Goal: Task Accomplishment & Management: Manage account settings

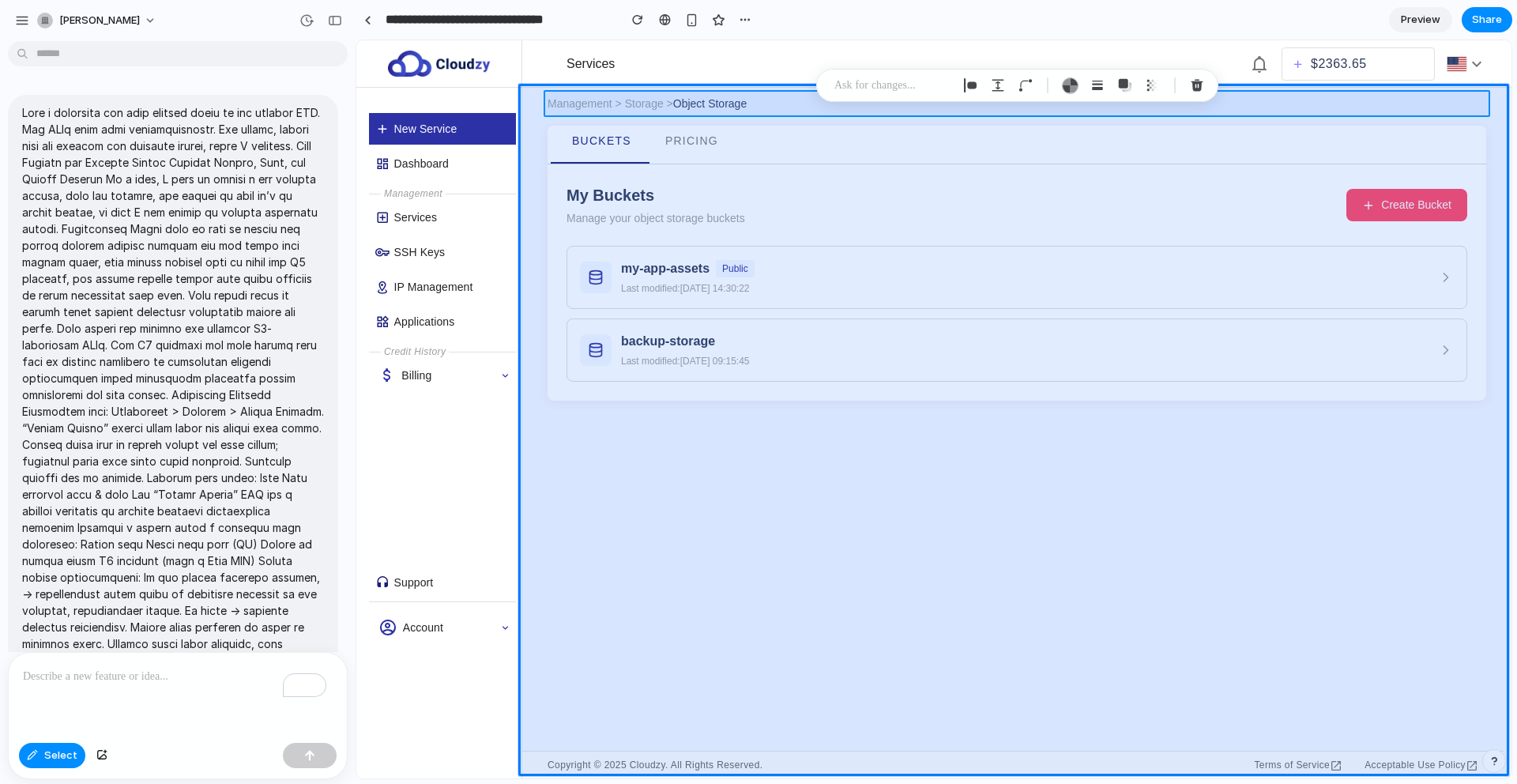
scroll to position [2628, 0]
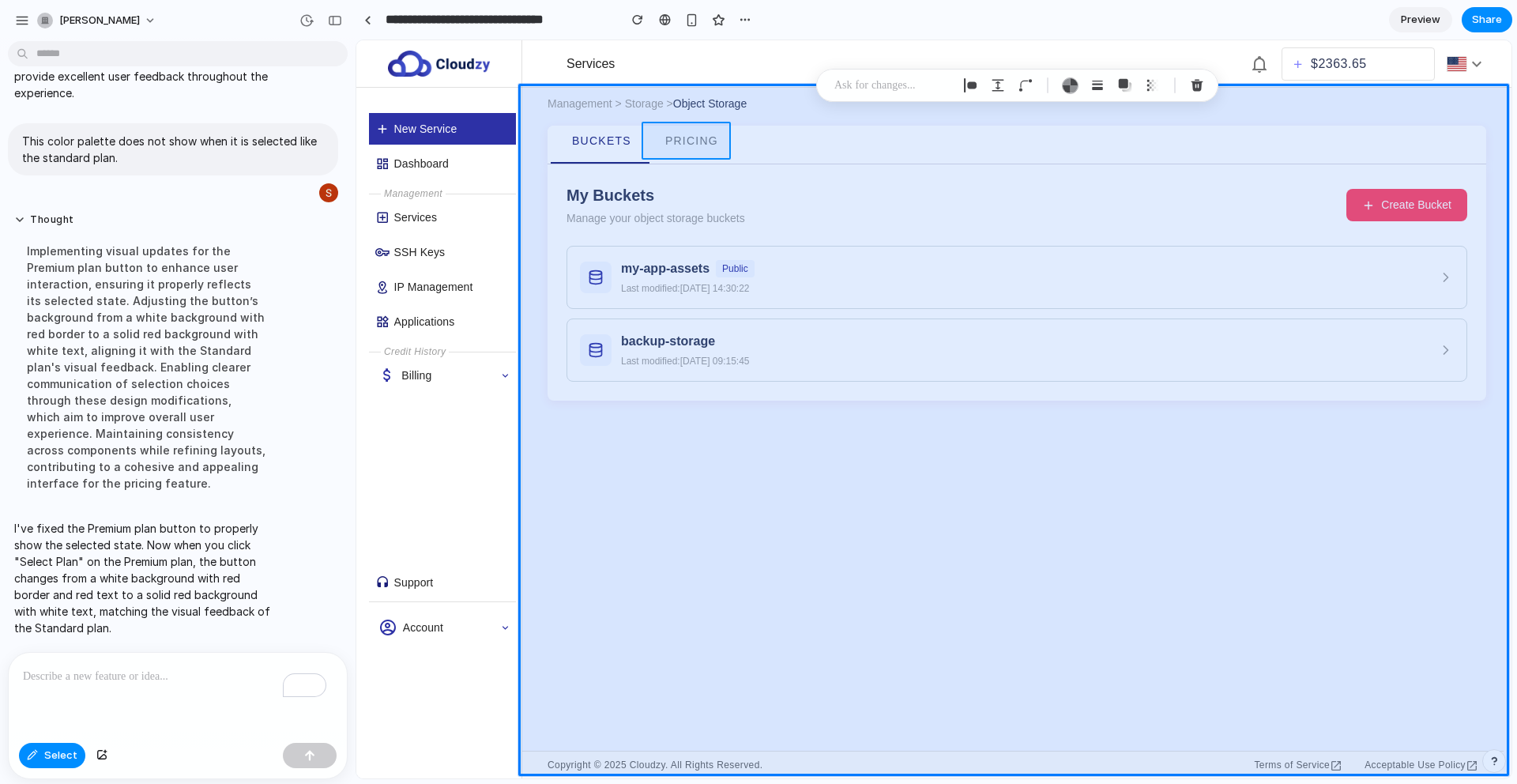
click at [684, 153] on div at bounding box center [933, 409] width 1155 height 737
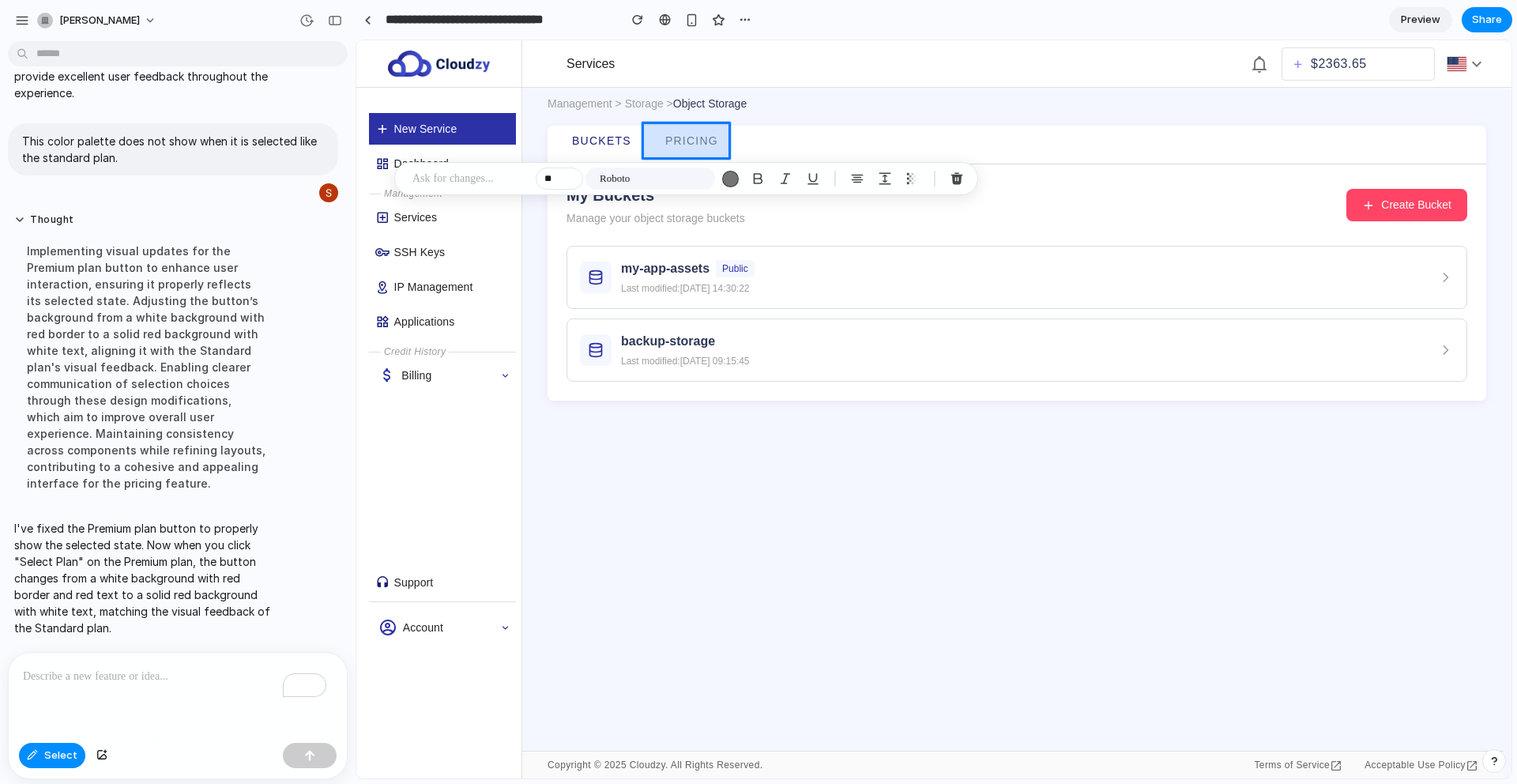
drag, startPoint x: 688, startPoint y: 143, endPoint x: 699, endPoint y: 143, distance: 11.0
click at [705, 151] on div at bounding box center [933, 409] width 1155 height 737
drag, startPoint x: 696, startPoint y: 141, endPoint x: 718, endPoint y: 143, distance: 22.1
click at [720, 143] on div at bounding box center [933, 409] width 1155 height 737
drag, startPoint x: 696, startPoint y: 144, endPoint x: 713, endPoint y: 143, distance: 17.0
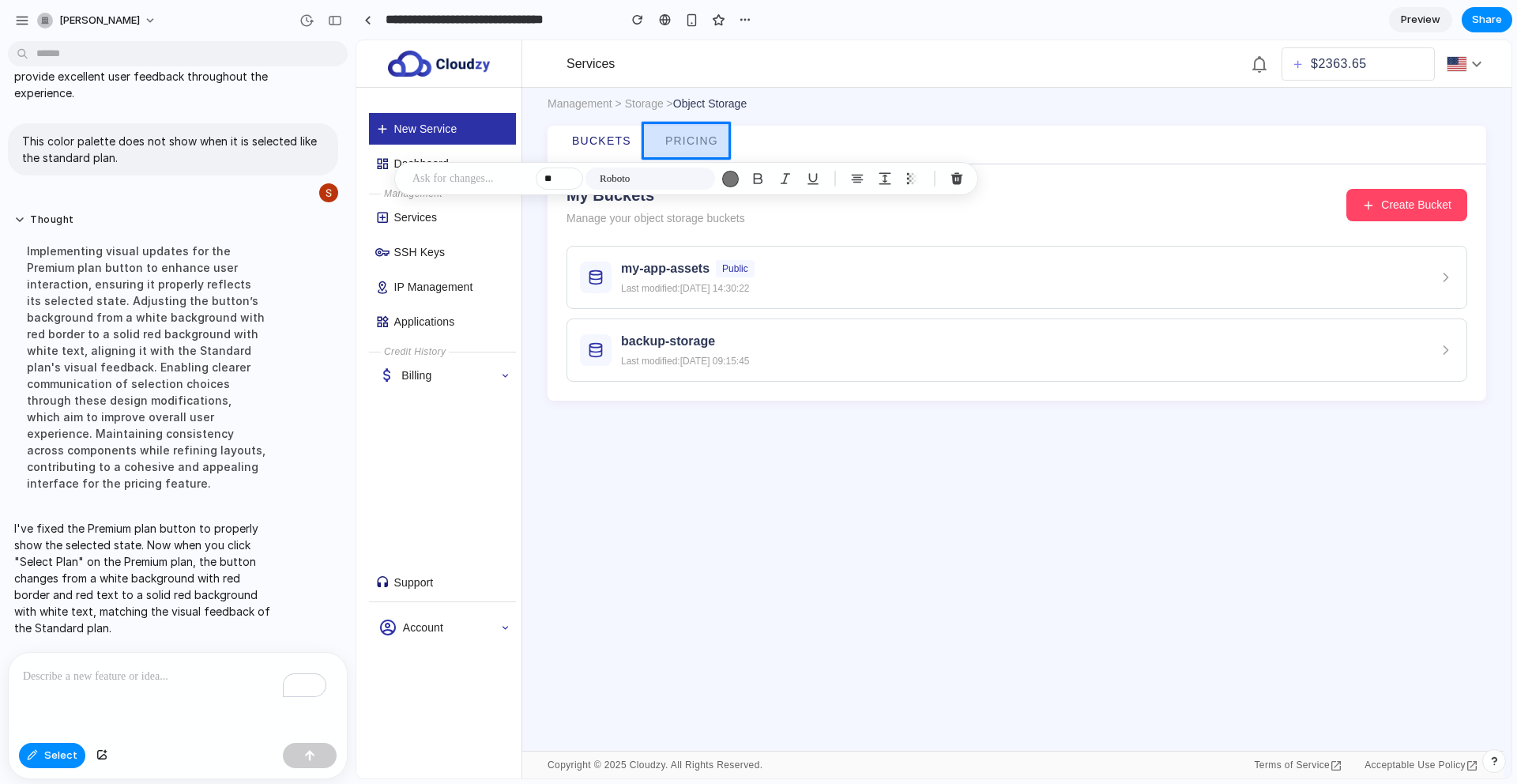
click at [713, 143] on div at bounding box center [933, 409] width 1155 height 737
click at [60, 748] on span "Select" at bounding box center [61, 755] width 33 height 16
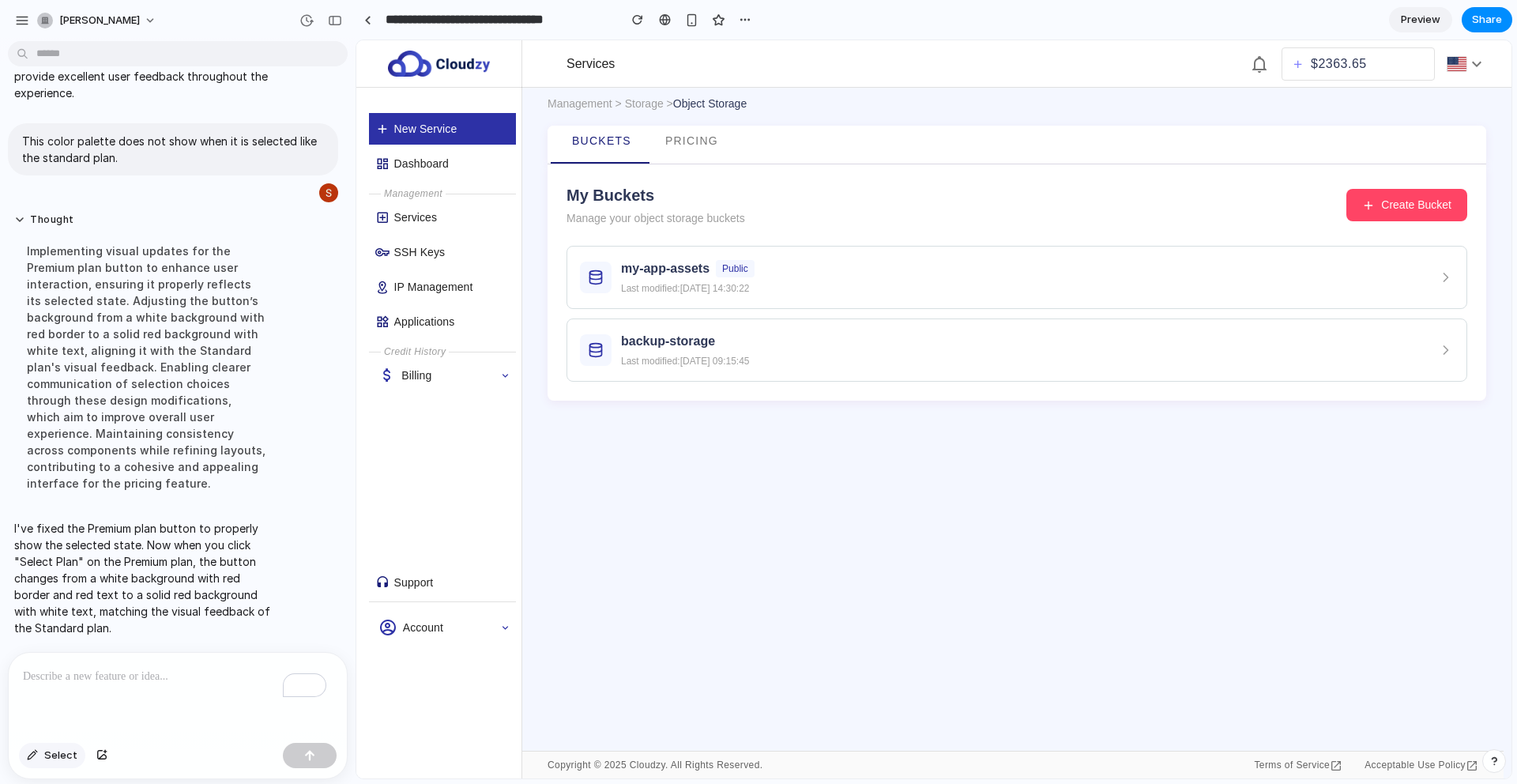
click at [45, 764] on button "Select" at bounding box center [52, 755] width 67 height 26
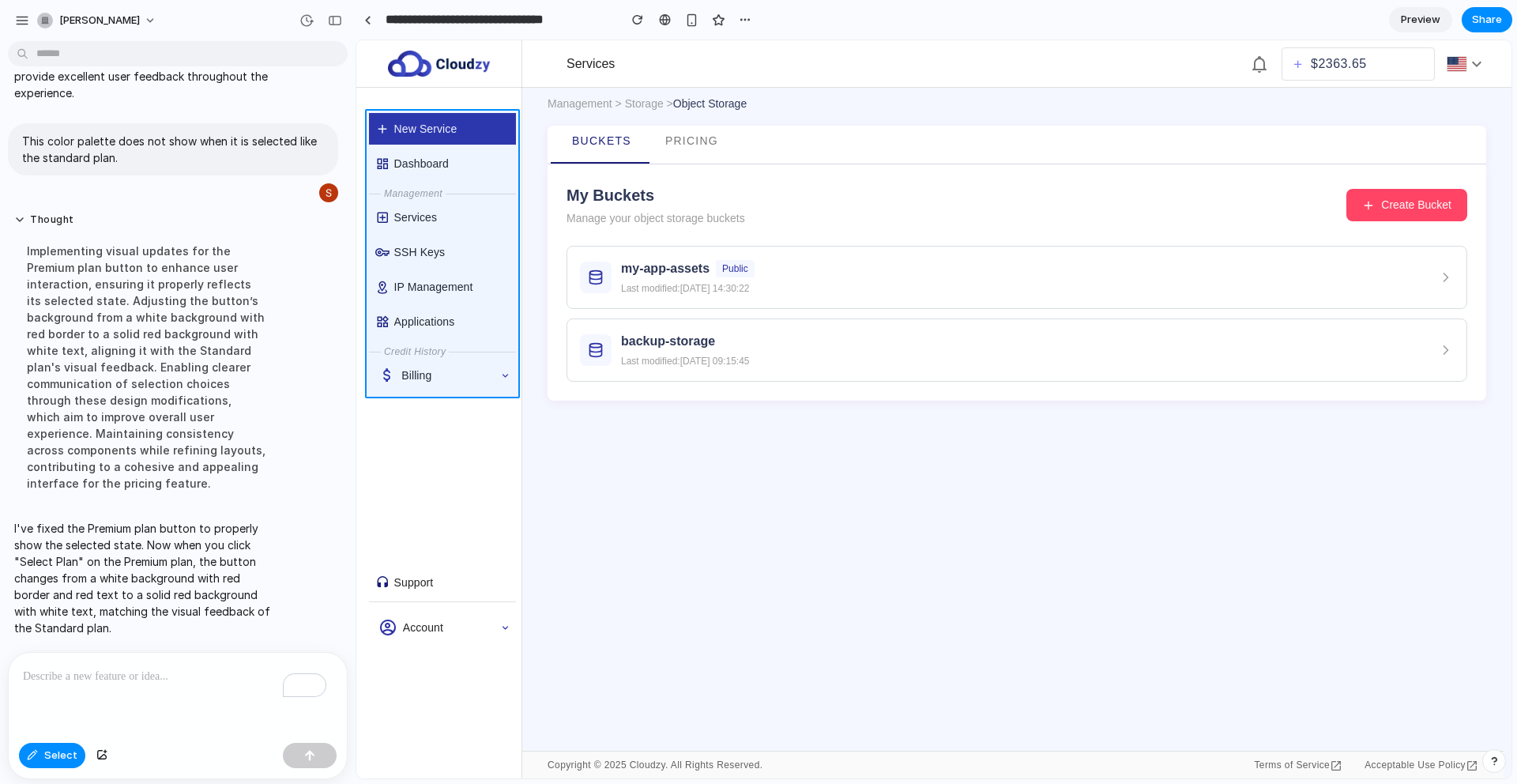
click at [437, 337] on div at bounding box center [933, 409] width 1155 height 737
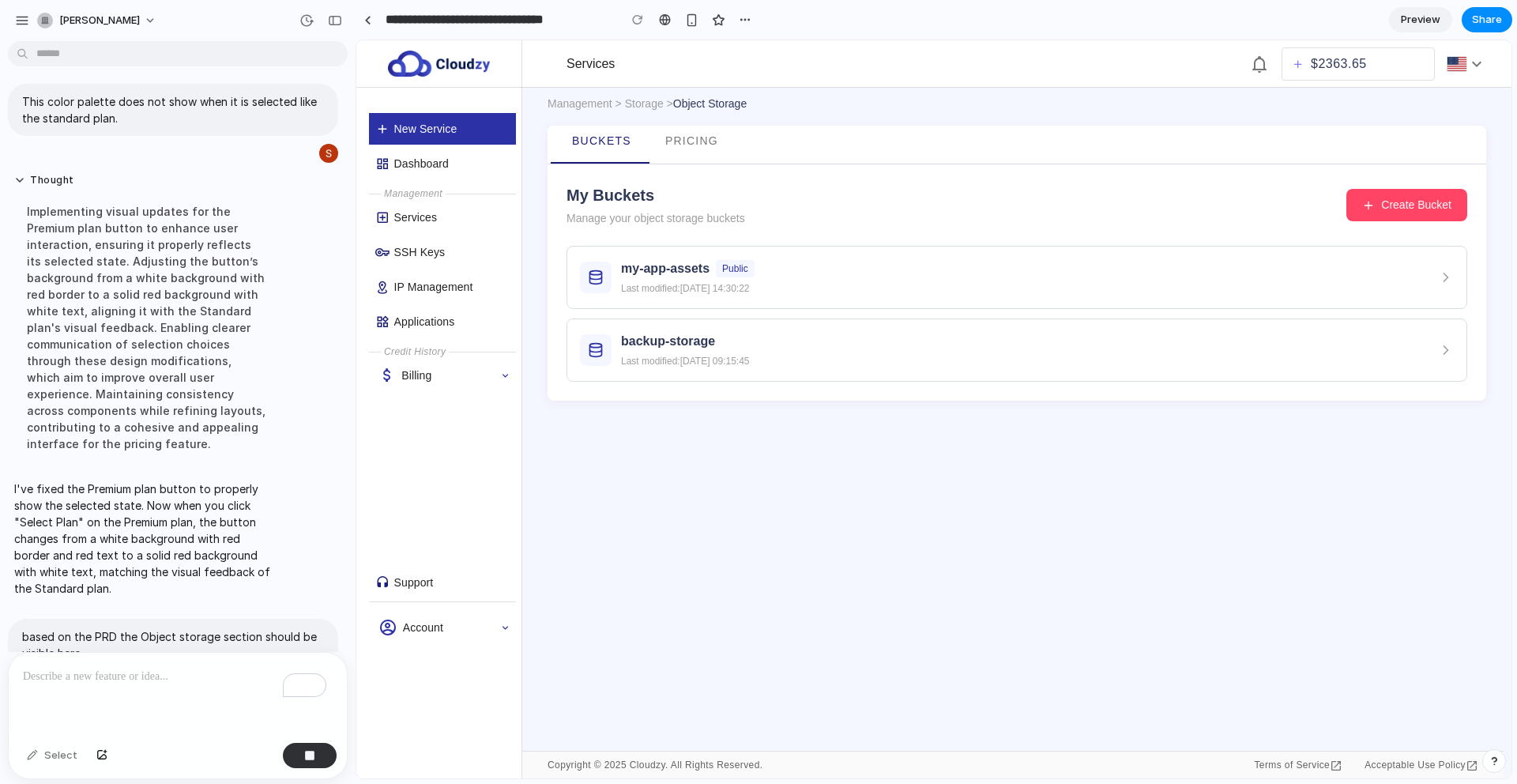
scroll to position [2756, 0]
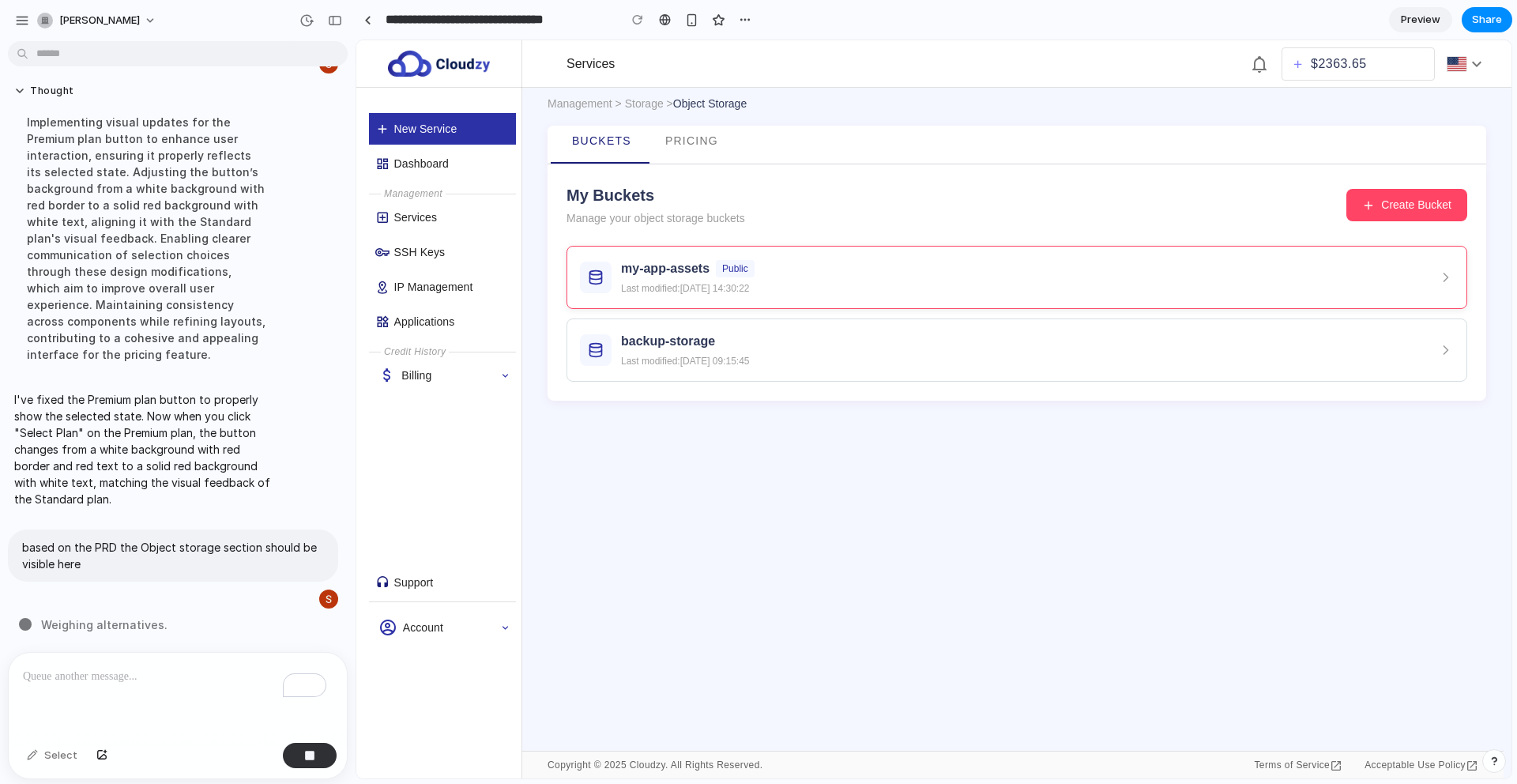
click at [784, 287] on div "my-app-assets Public Last modified: [DATE] 14:30:22" at bounding box center [1016, 277] width 874 height 36
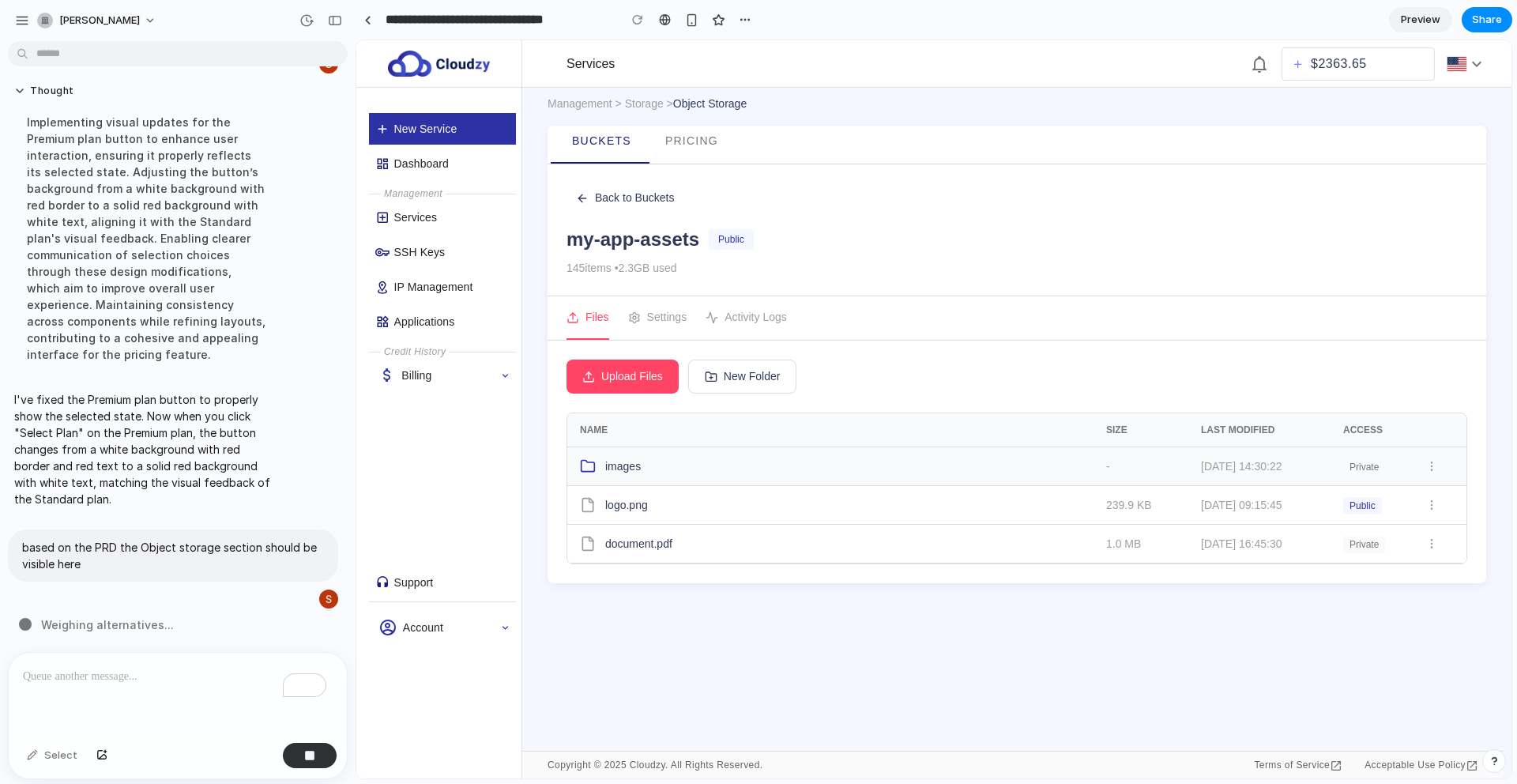
click at [613, 465] on span "images" at bounding box center [623, 466] width 35 height 16
click at [593, 467] on icon at bounding box center [587, 466] width 16 height 16
click at [1440, 468] on button at bounding box center [1431, 466] width 19 height 19
click at [1416, 498] on button "Make Public" at bounding box center [1383, 496] width 141 height 32
click at [1434, 468] on icon at bounding box center [1431, 466] width 12 height 12
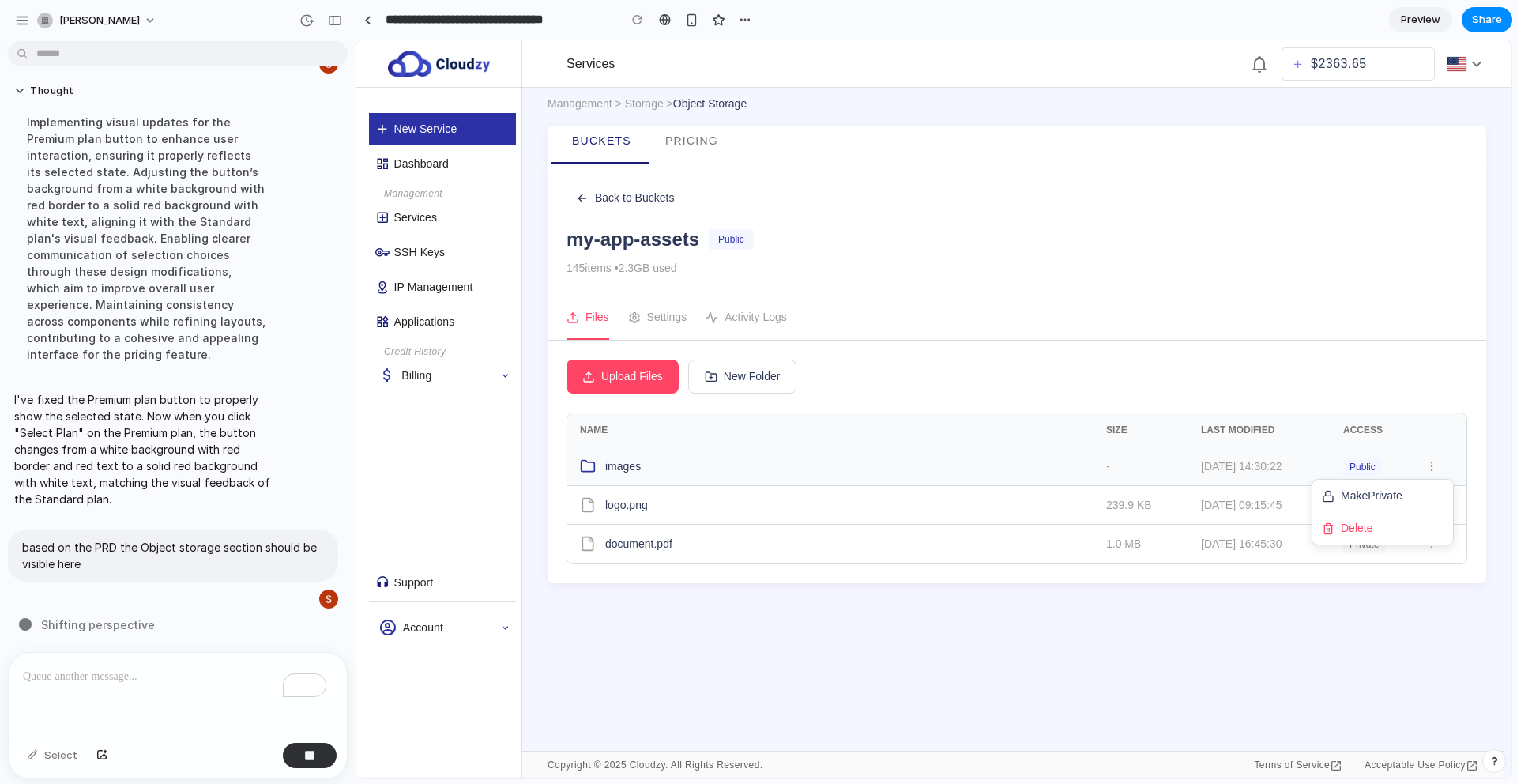
click at [1434, 468] on div at bounding box center [933, 409] width 1155 height 737
click at [1426, 506] on icon at bounding box center [1431, 505] width 12 height 12
drag, startPoint x: 751, startPoint y: 599, endPoint x: 738, endPoint y: 577, distance: 25.6
click at [751, 599] on div at bounding box center [933, 409] width 1155 height 737
click at [681, 321] on button "Settings" at bounding box center [658, 318] width 59 height 44
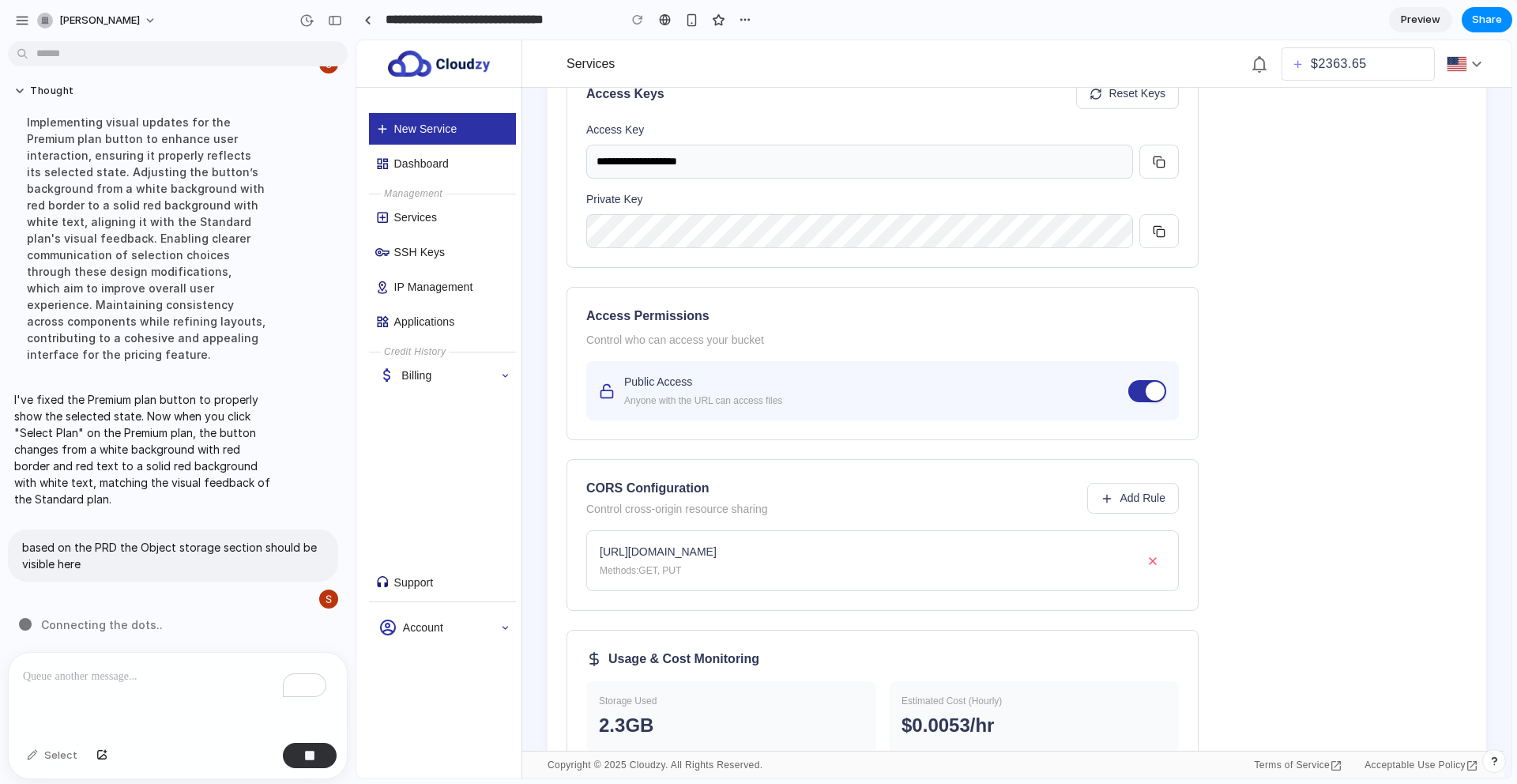
scroll to position [122, 0]
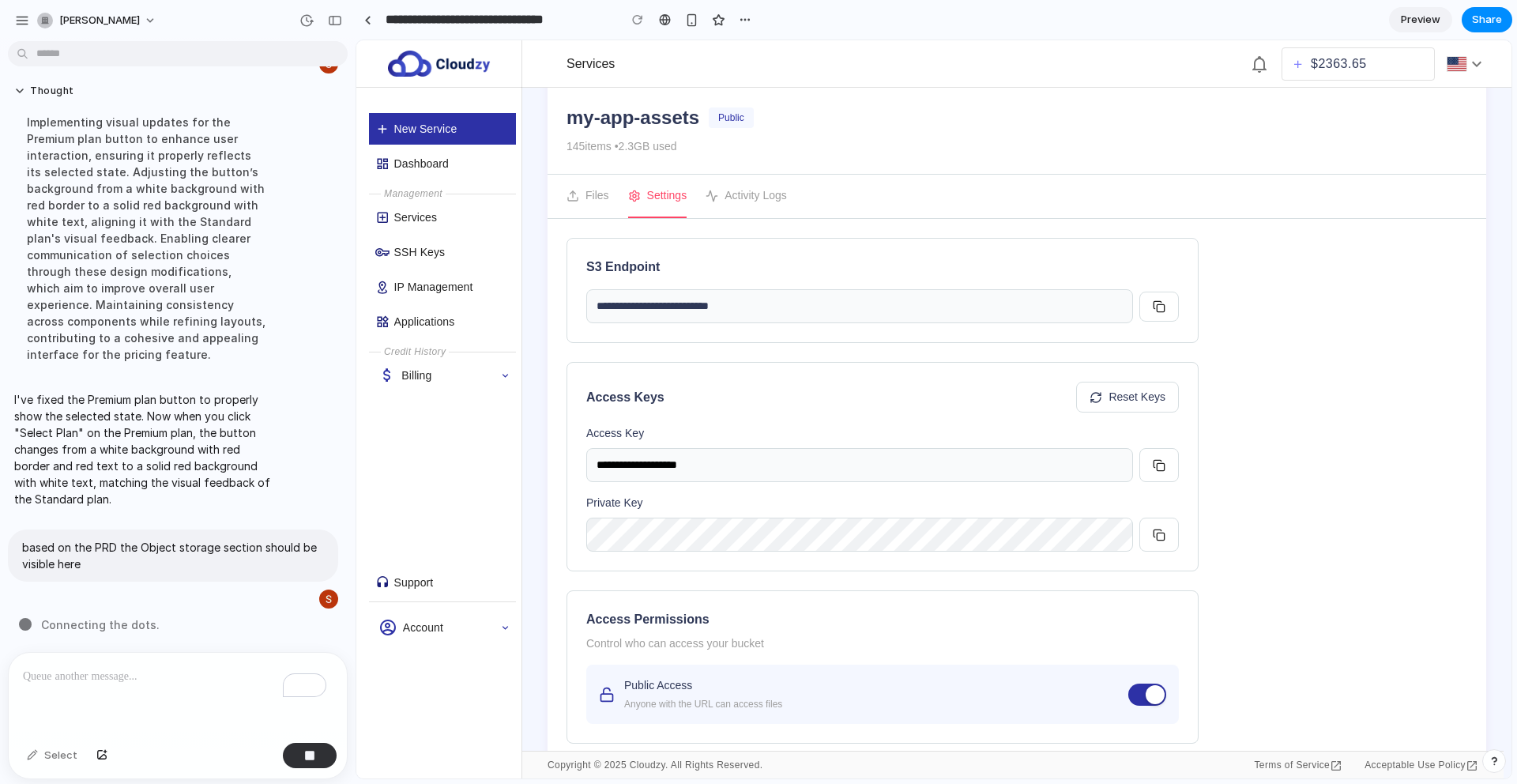
click at [602, 185] on button "Files" at bounding box center [587, 197] width 43 height 44
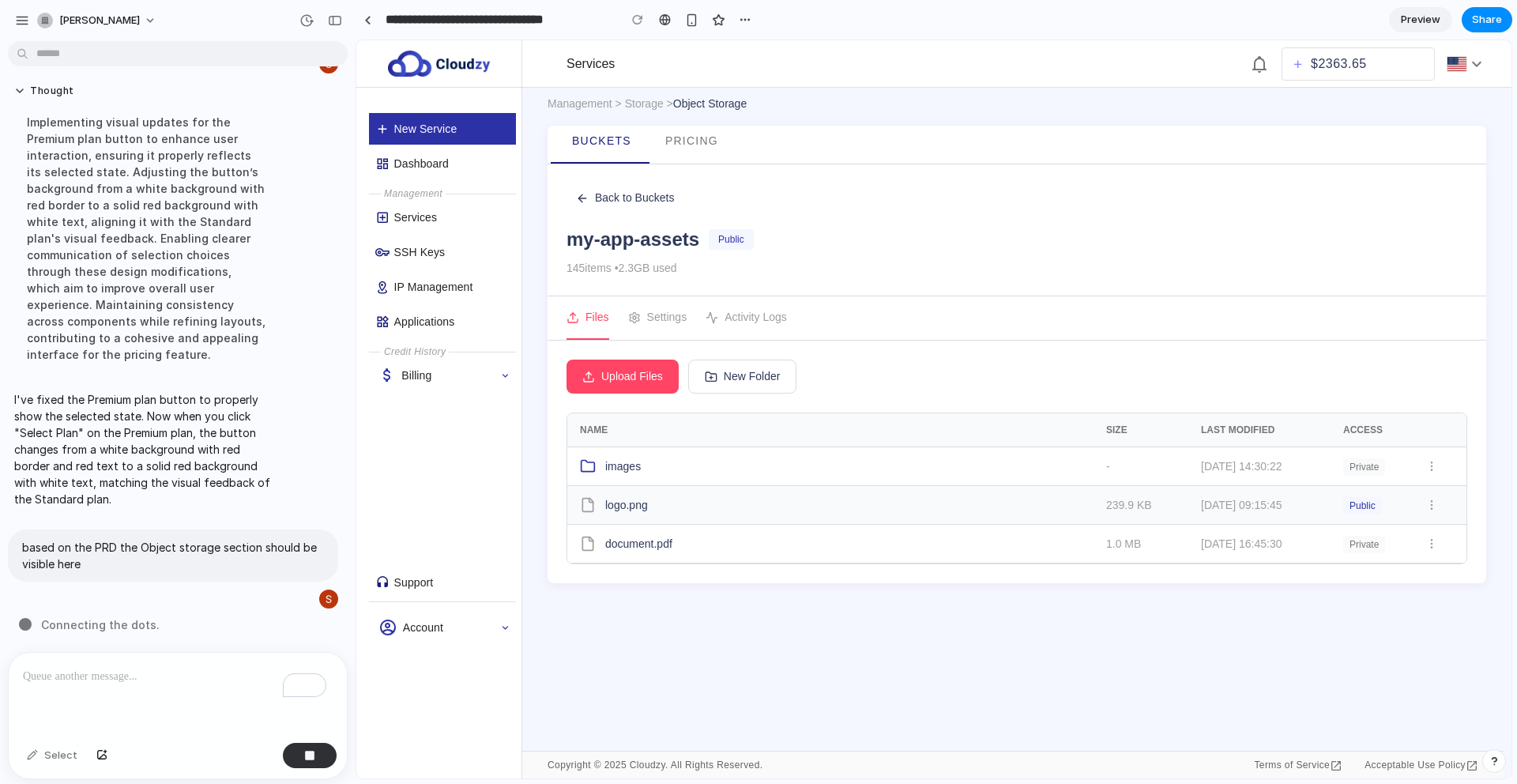
click at [1430, 504] on icon at bounding box center [1431, 505] width 12 height 12
click at [1420, 461] on div at bounding box center [933, 409] width 1155 height 737
click at [1431, 464] on icon at bounding box center [1431, 466] width 12 height 12
click at [1417, 487] on button "Make Public" at bounding box center [1383, 496] width 141 height 32
click at [680, 315] on button "Settings" at bounding box center [658, 318] width 59 height 44
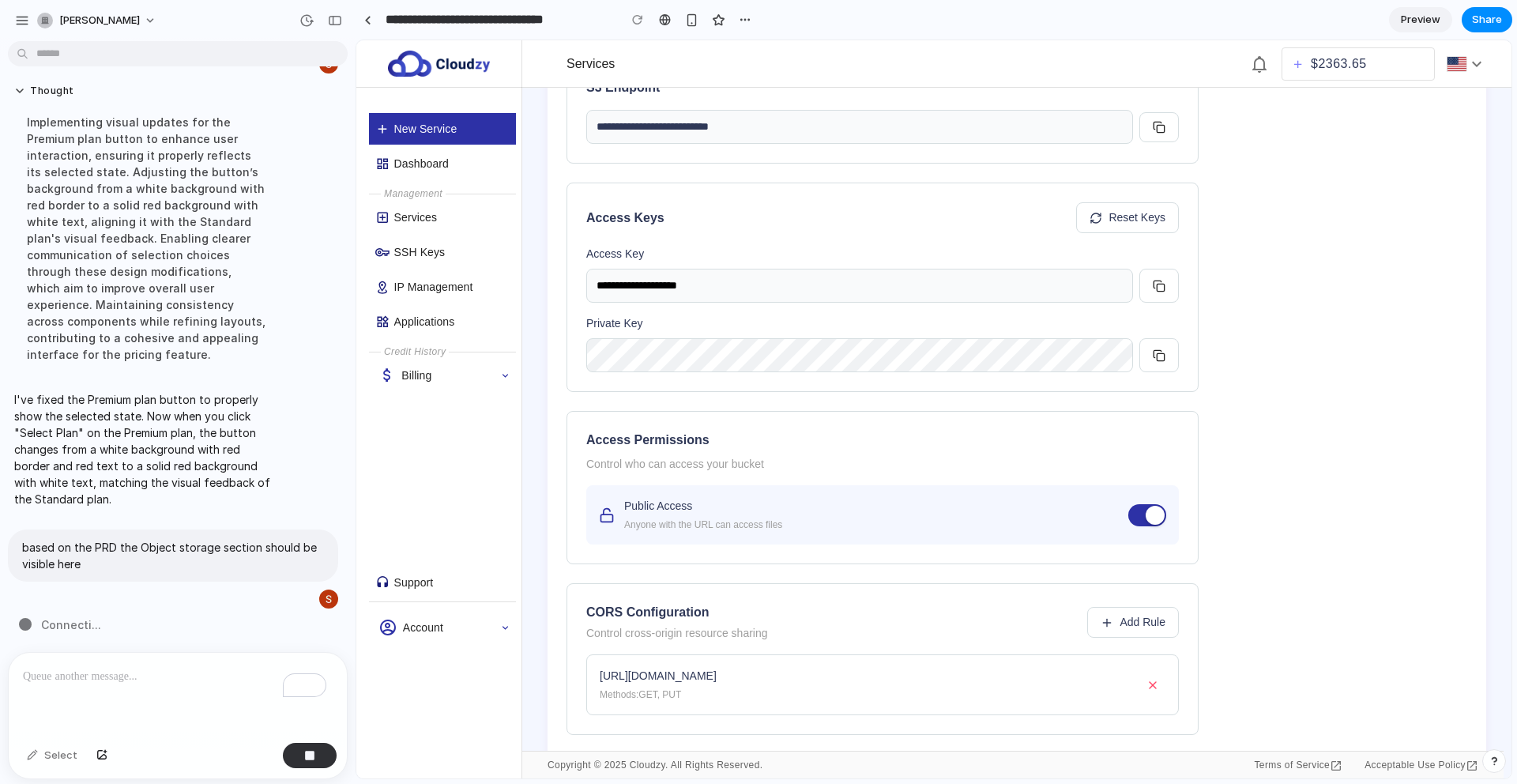
scroll to position [304, 0]
click at [1143, 509] on button at bounding box center [1147, 511] width 38 height 22
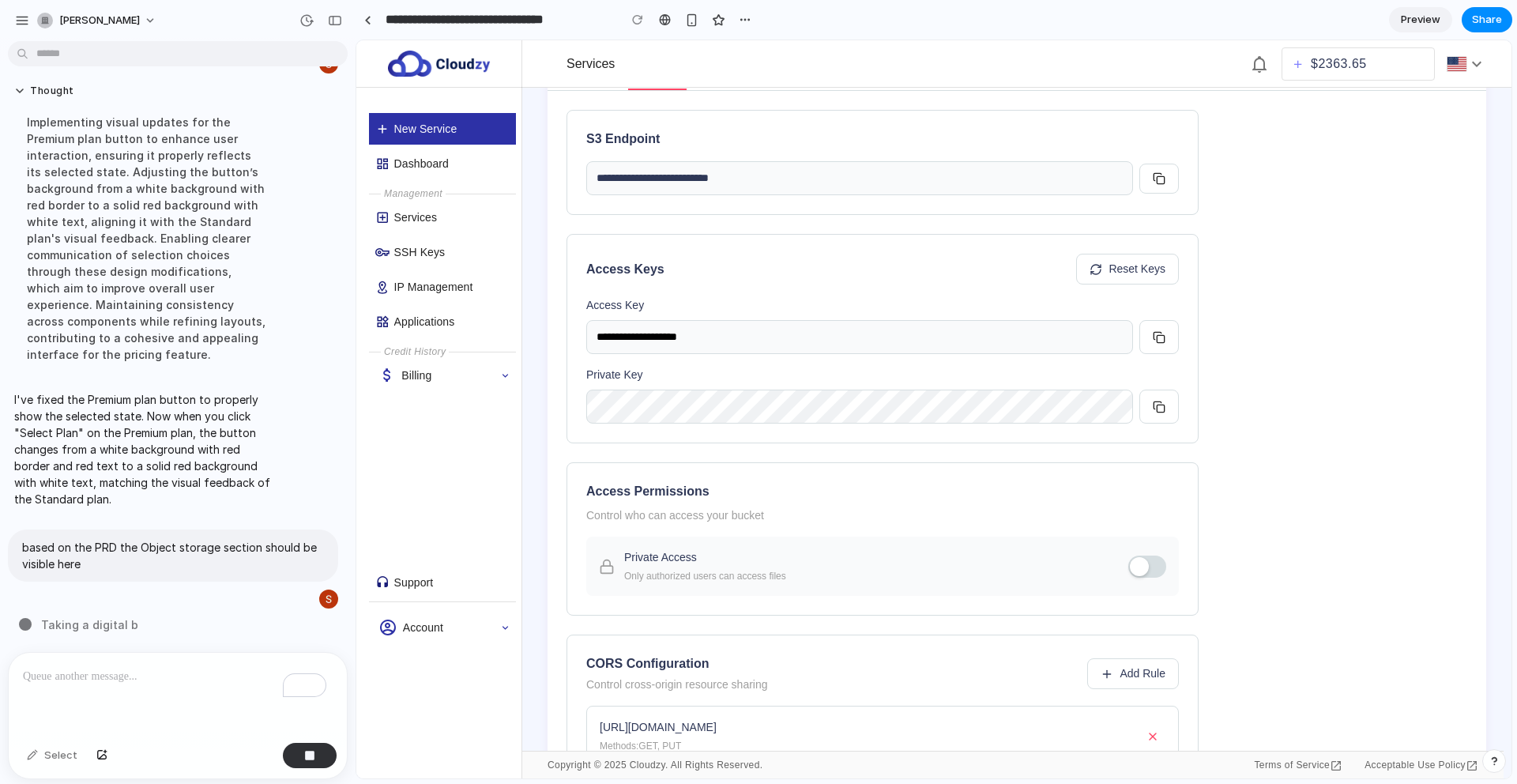
scroll to position [0, 0]
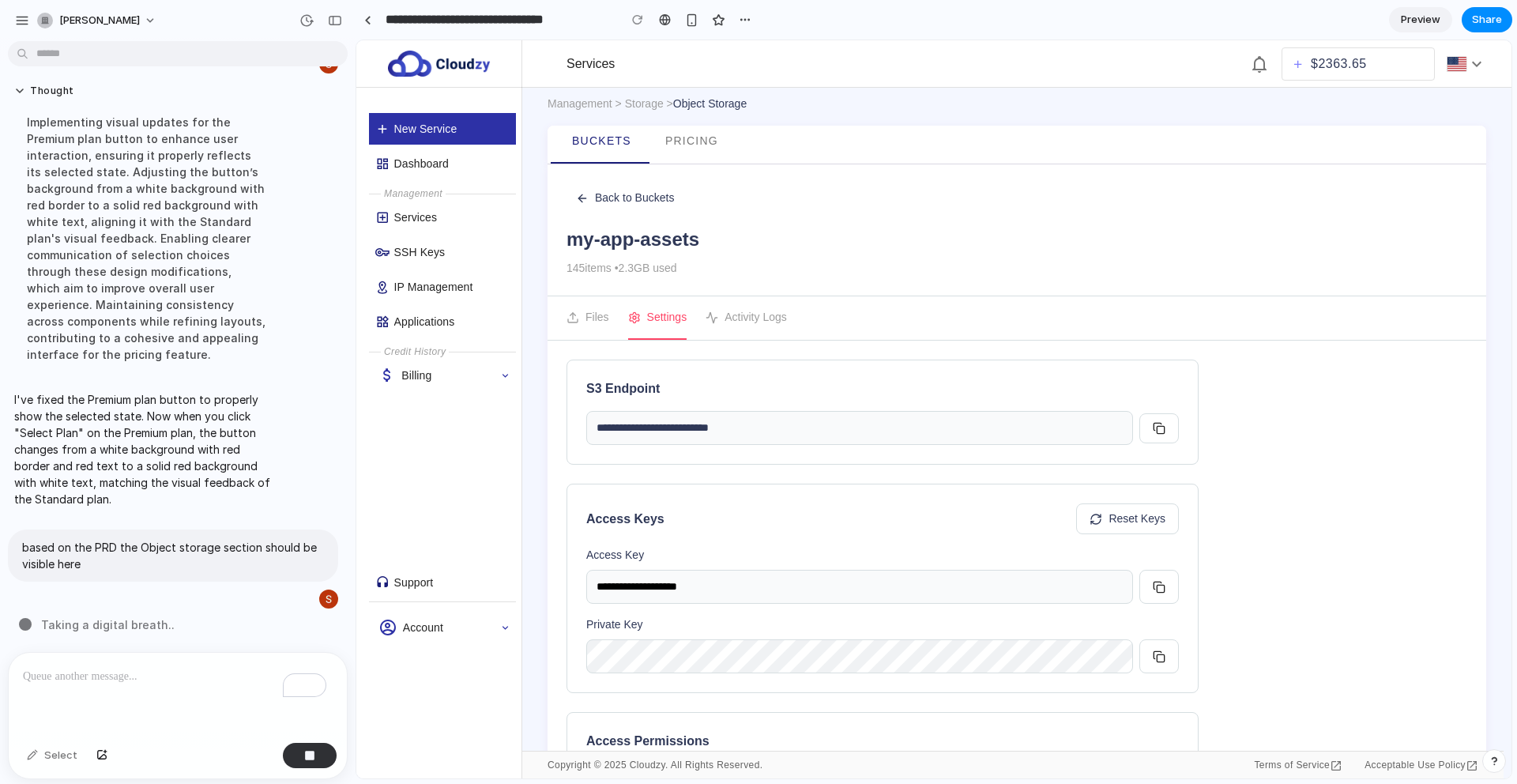
click at [605, 314] on button "Files" at bounding box center [587, 318] width 43 height 44
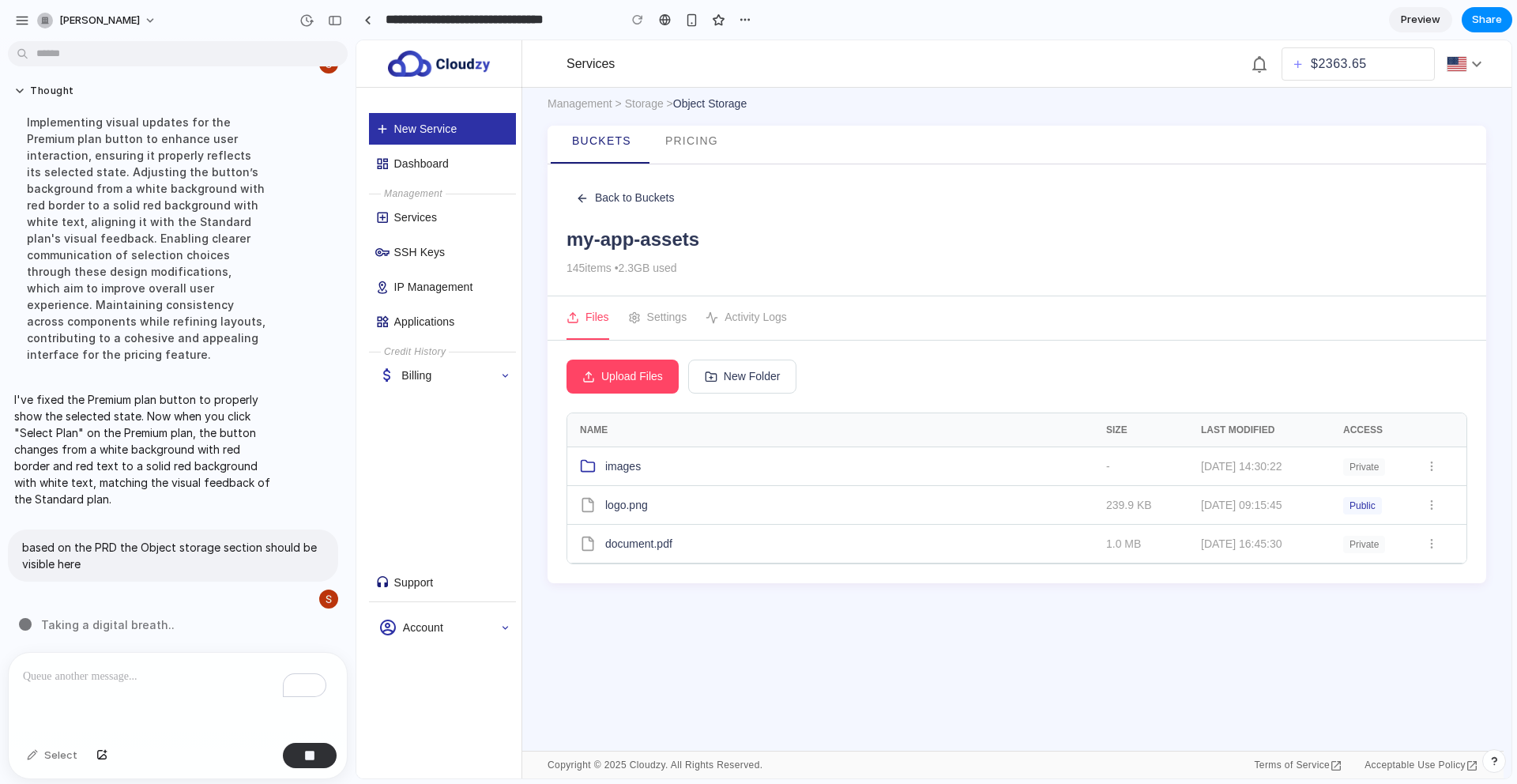
click at [637, 313] on icon at bounding box center [634, 317] width 12 height 12
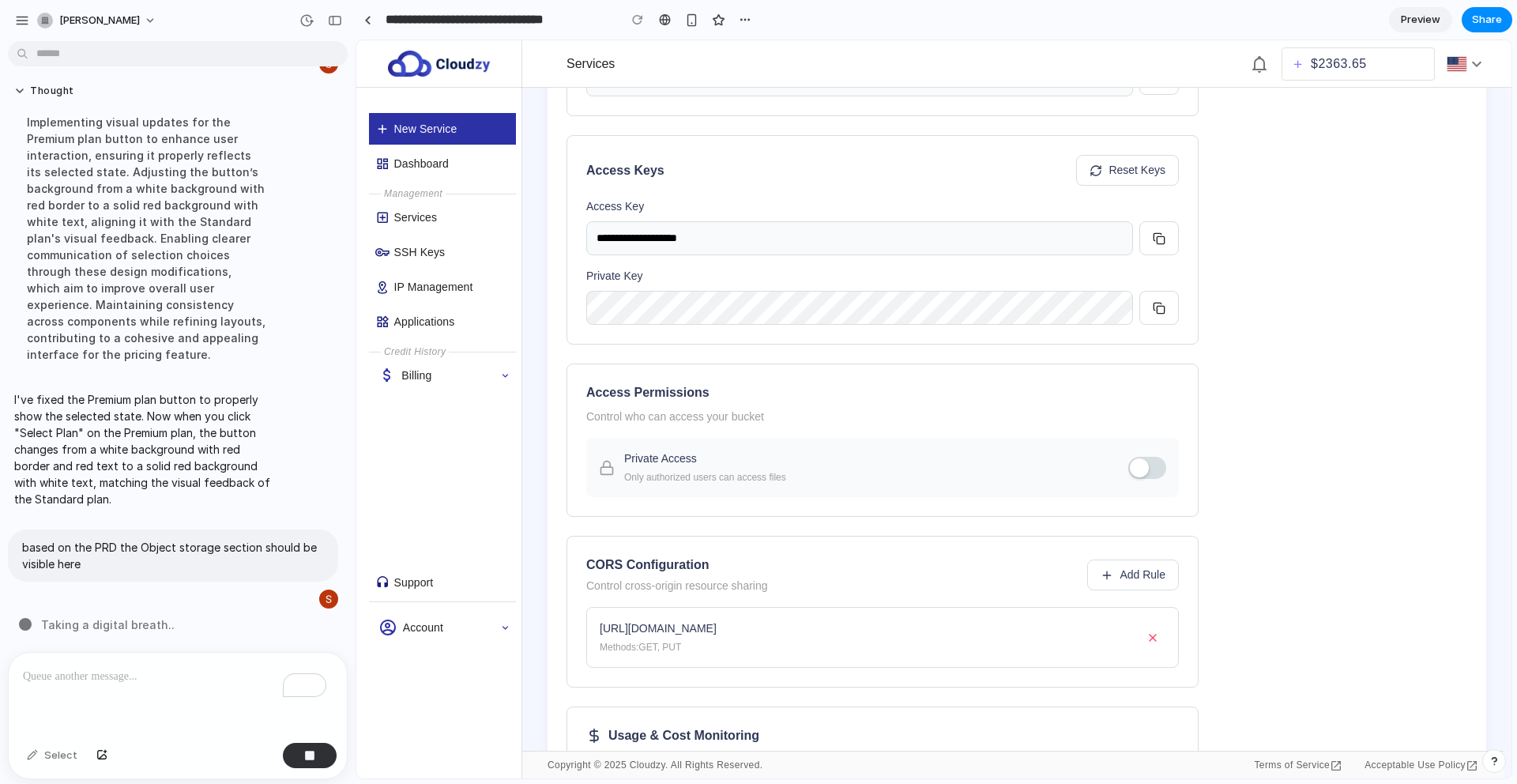
scroll to position [634, 0]
